Goal: Transaction & Acquisition: Purchase product/service

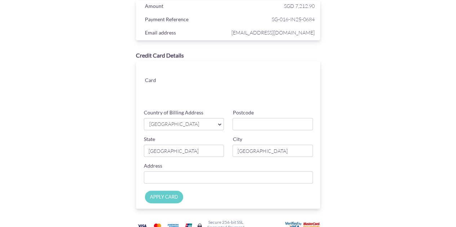
scroll to position [38, 0]
click at [261, 124] on input "Postcode" at bounding box center [272, 123] width 80 height 12
click at [261, 123] on input "Postcode" at bounding box center [272, 123] width 80 height 12
type input "288656"
click at [240, 179] on input "Country of Billing Address" at bounding box center [228, 177] width 169 height 12
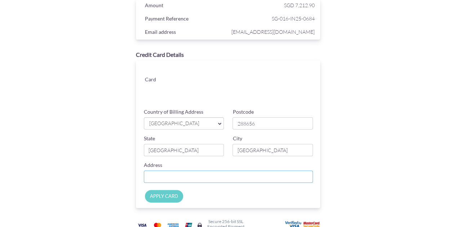
type input "[STREET_ADDRESS]"
click at [173, 198] on input "APPLY CARD" at bounding box center [164, 196] width 38 height 13
type input "Applying..."
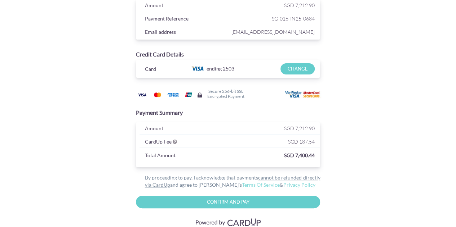
click at [204, 203] on input "Confirm and Pay" at bounding box center [228, 202] width 184 height 13
type input "Please wait..."
